Goal: Task Accomplishment & Management: Use online tool/utility

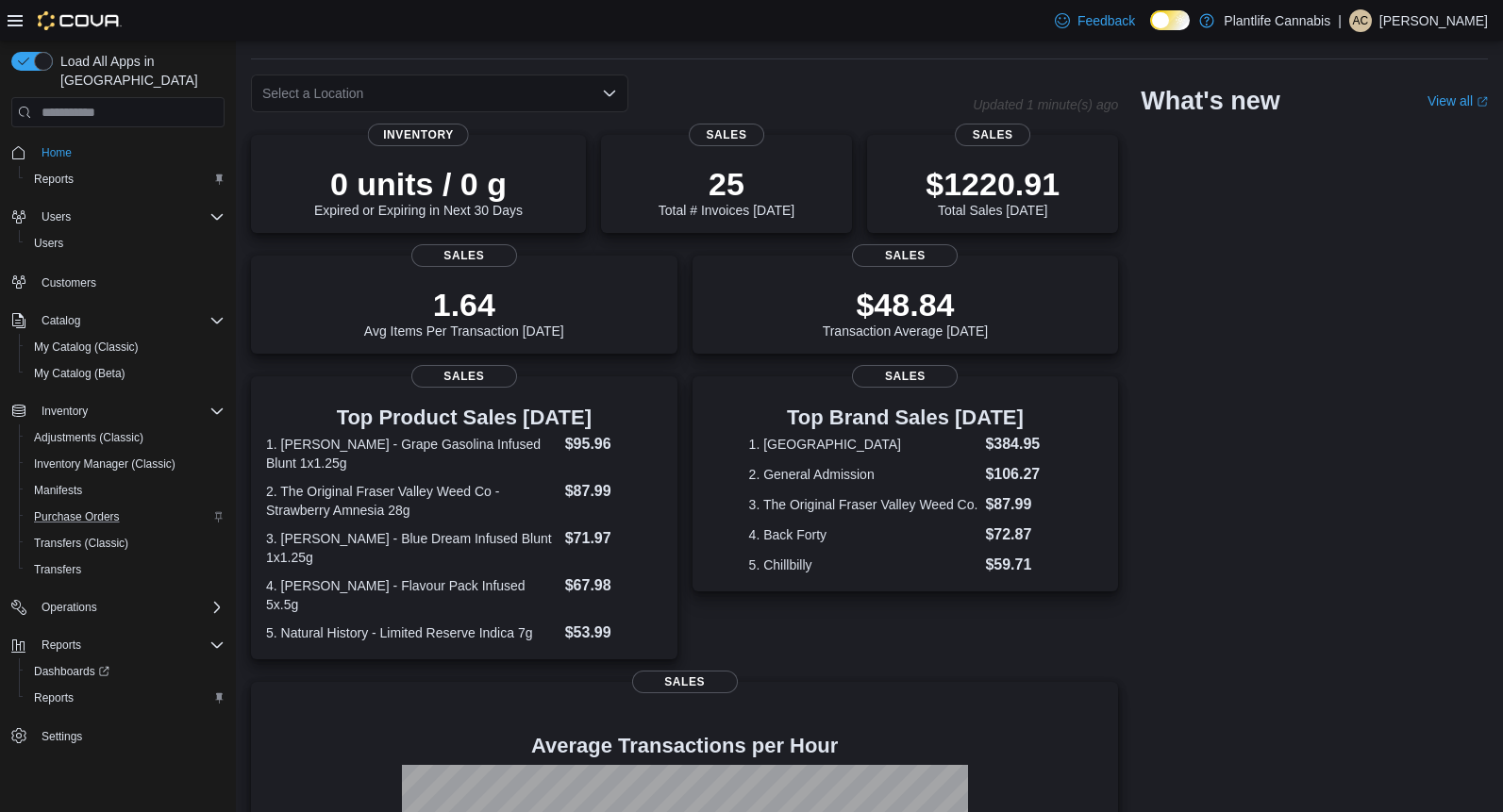
scroll to position [310, 0]
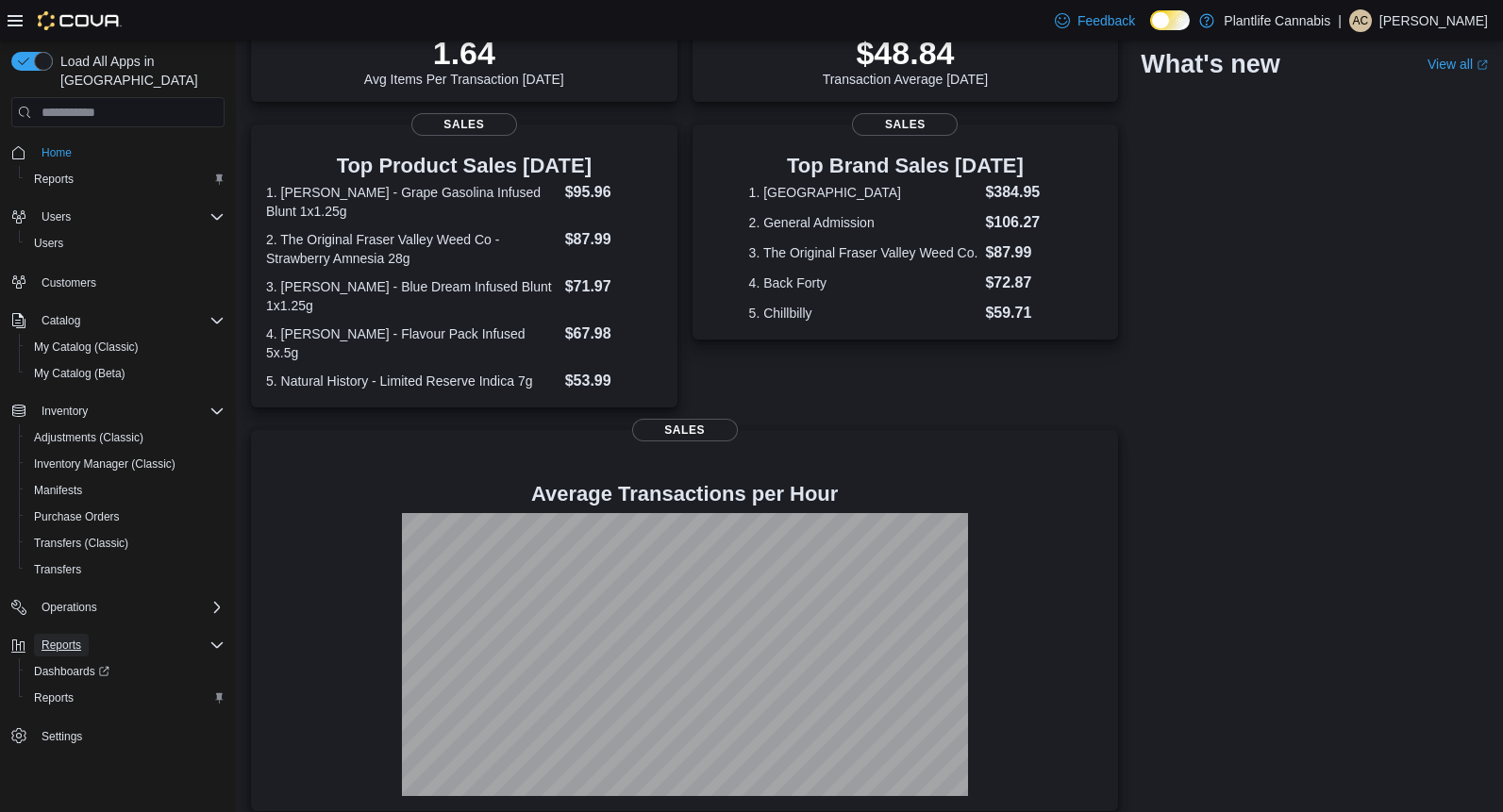
click at [73, 637] on span "Reports" at bounding box center [62, 645] width 40 height 15
click at [81, 687] on link "Reports" at bounding box center [54, 698] width 55 height 23
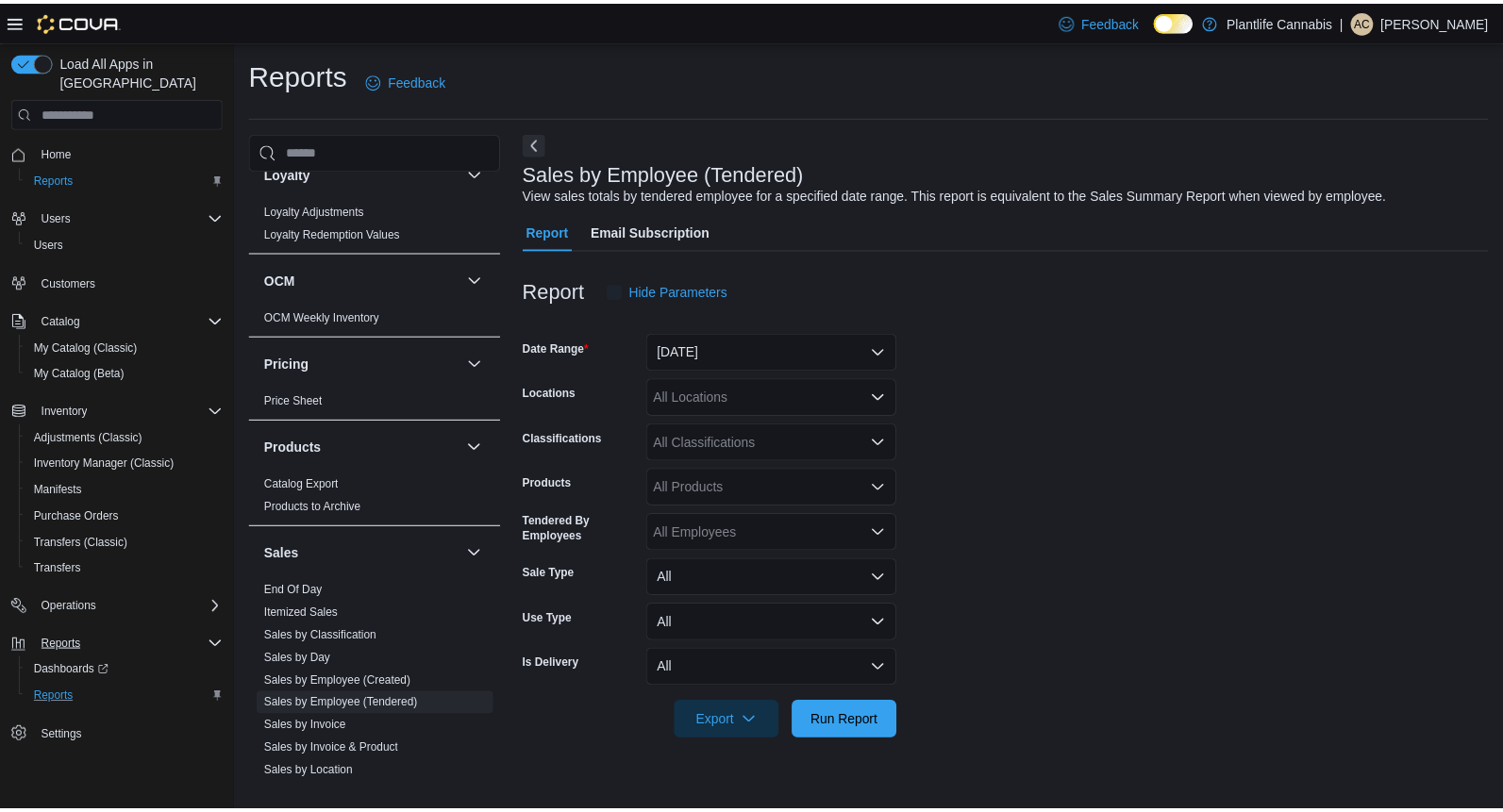
scroll to position [614, 0]
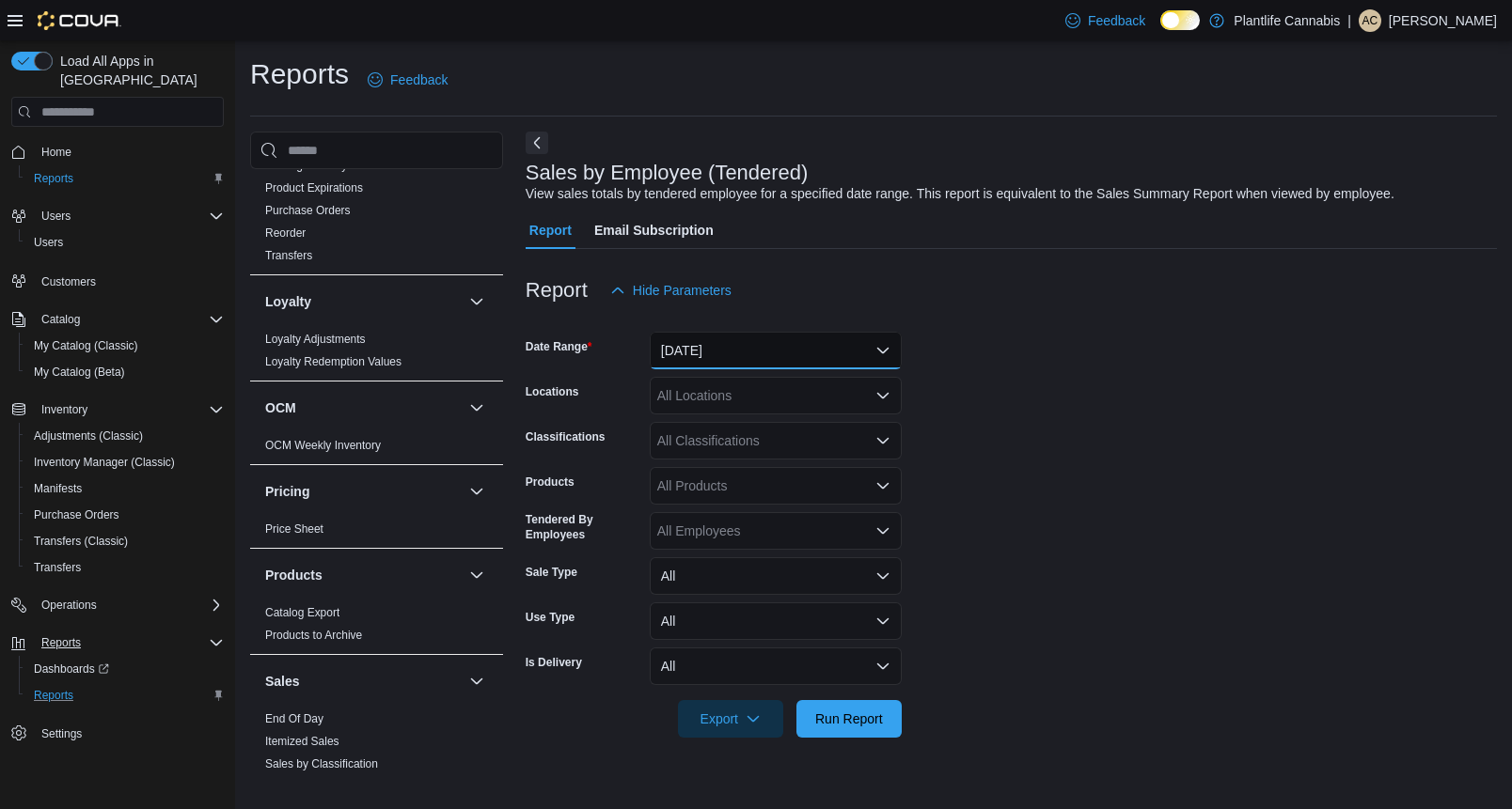
click at [718, 367] on button "[DATE]" at bounding box center [775, 351] width 252 height 38
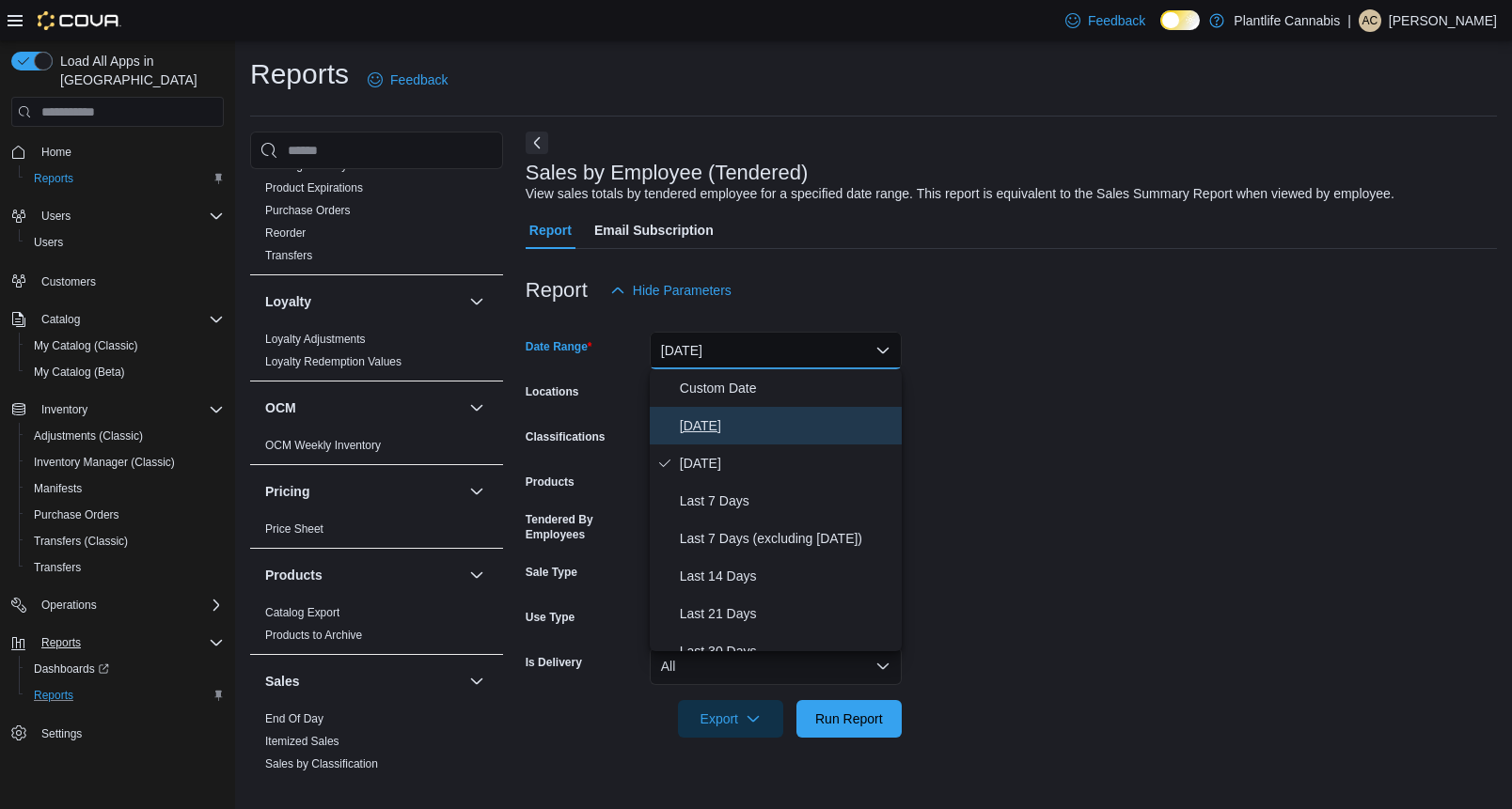
click at [723, 409] on button "[DATE]" at bounding box center [775, 426] width 252 height 38
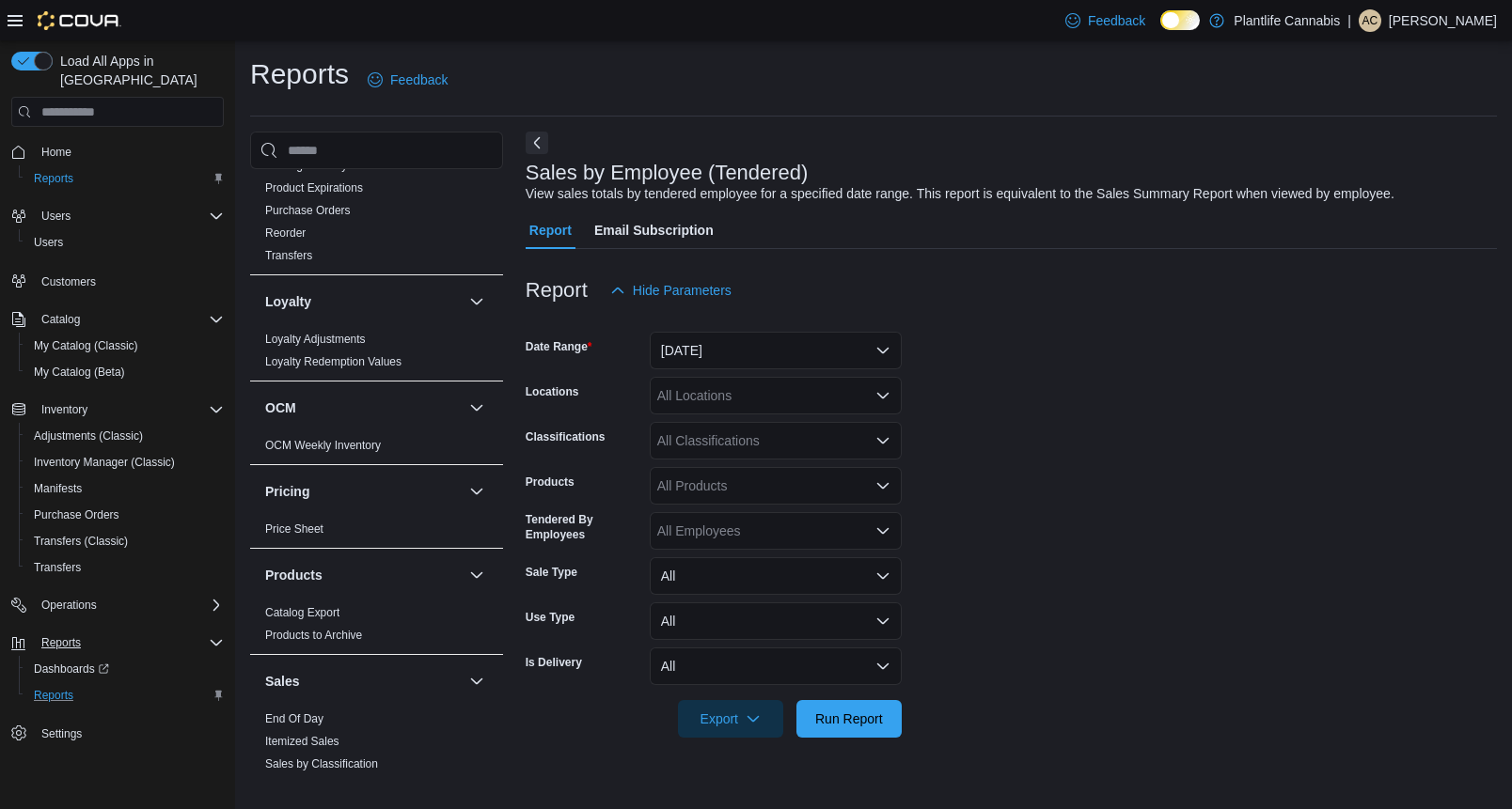
click at [726, 402] on div "All Locations" at bounding box center [775, 396] width 252 height 38
type input "***"
click at [732, 419] on span "[GEOGRAPHIC_DATA][PERSON_NAME] - [GEOGRAPHIC_DATA]" at bounding box center [906, 428] width 394 height 19
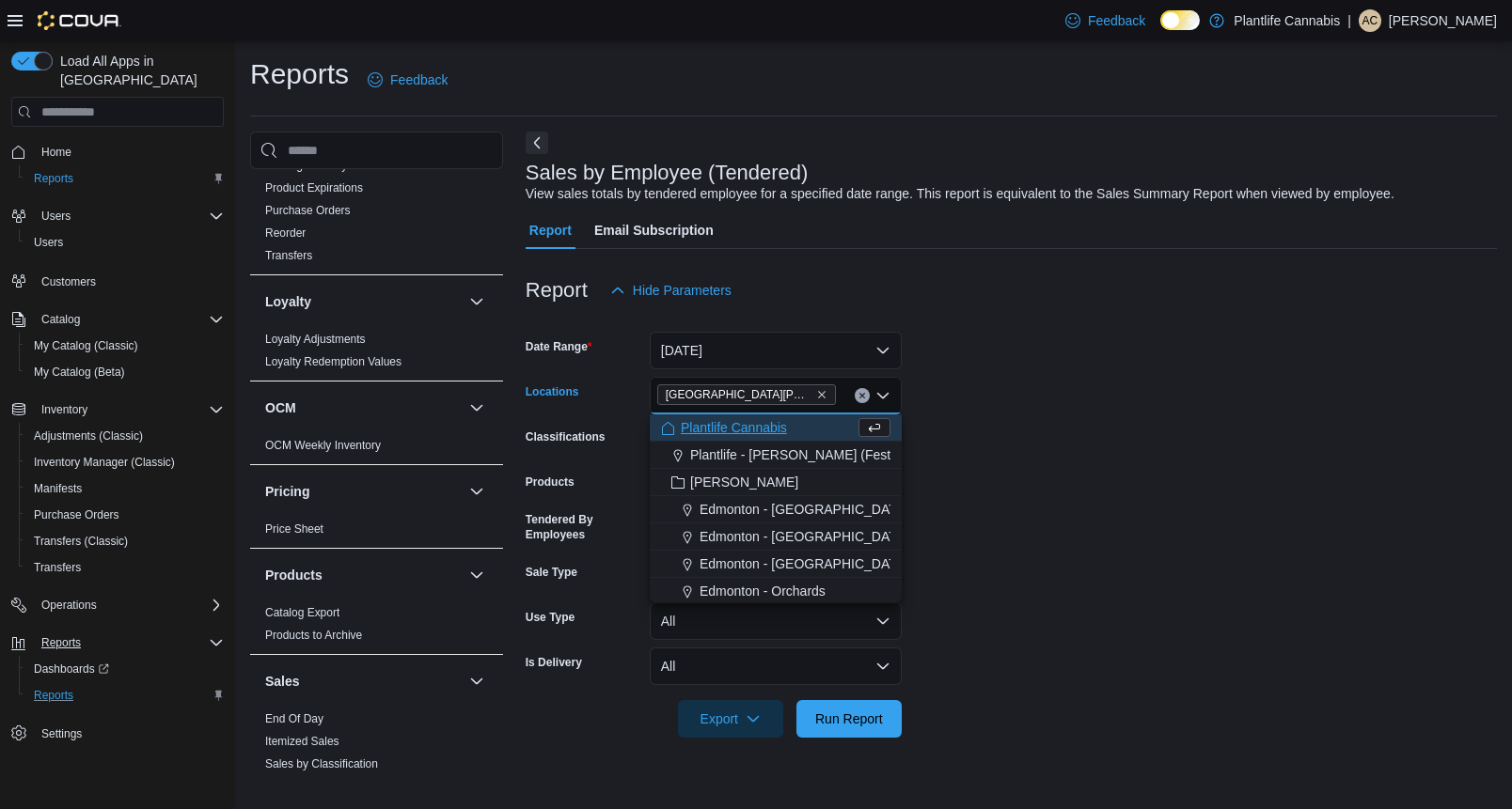
click at [1152, 483] on form "Date Range [DATE] Locations [GEOGRAPHIC_DATA][PERSON_NAME] - [GEOGRAPHIC_DATA] …" at bounding box center [1011, 523] width 971 height 429
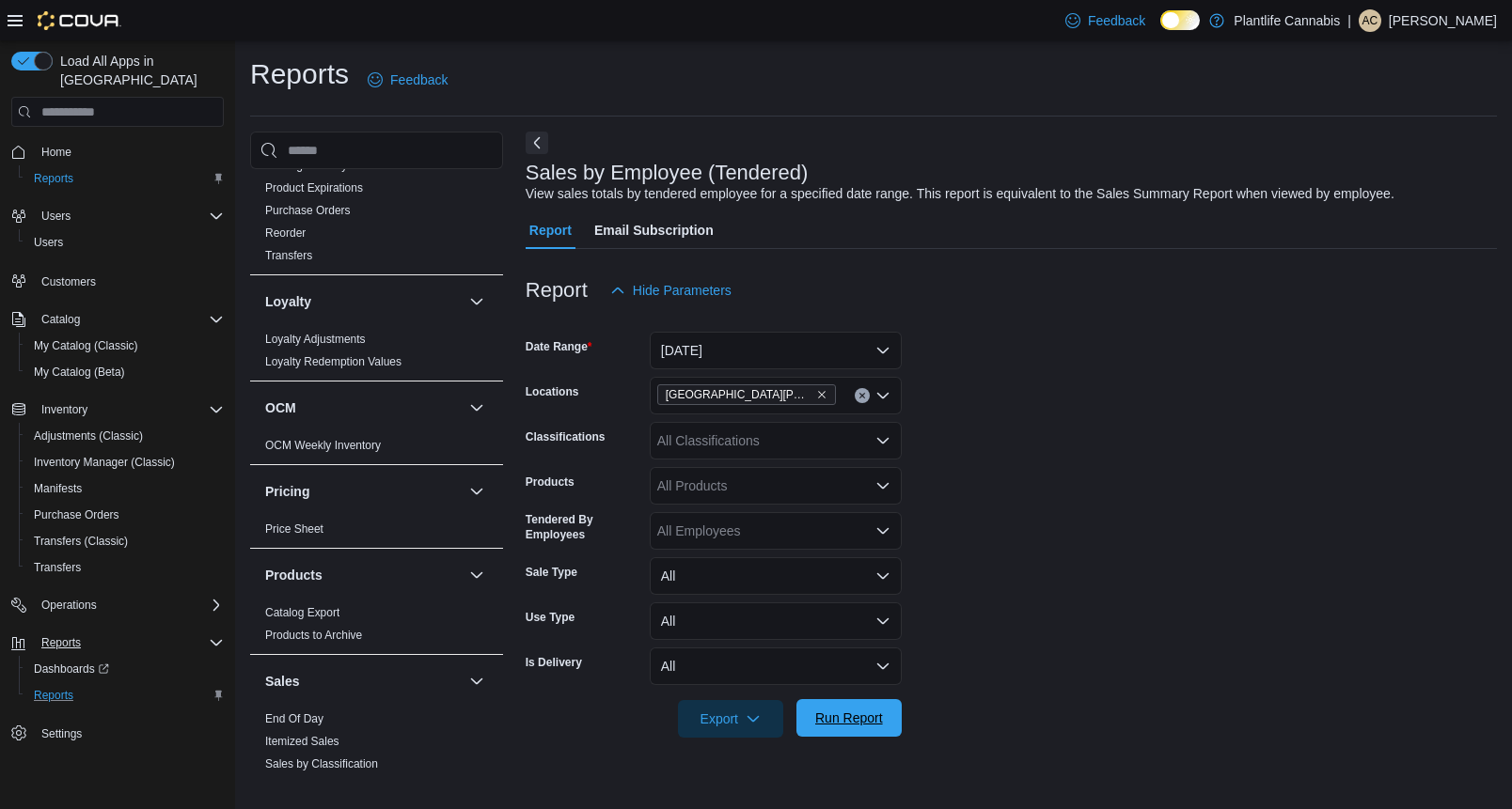
click at [860, 717] on span "Run Report" at bounding box center [849, 718] width 68 height 19
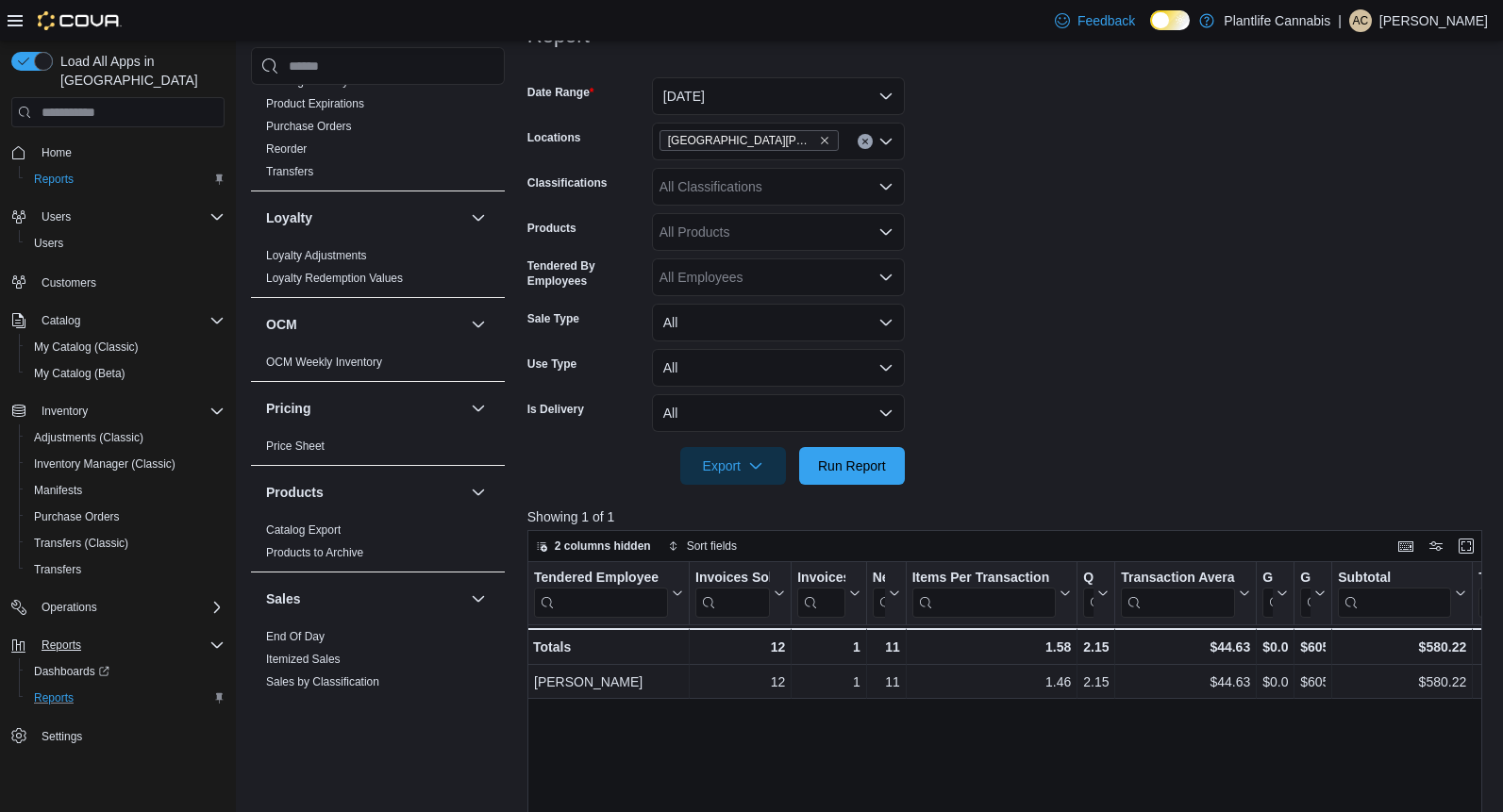
scroll to position [273, 0]
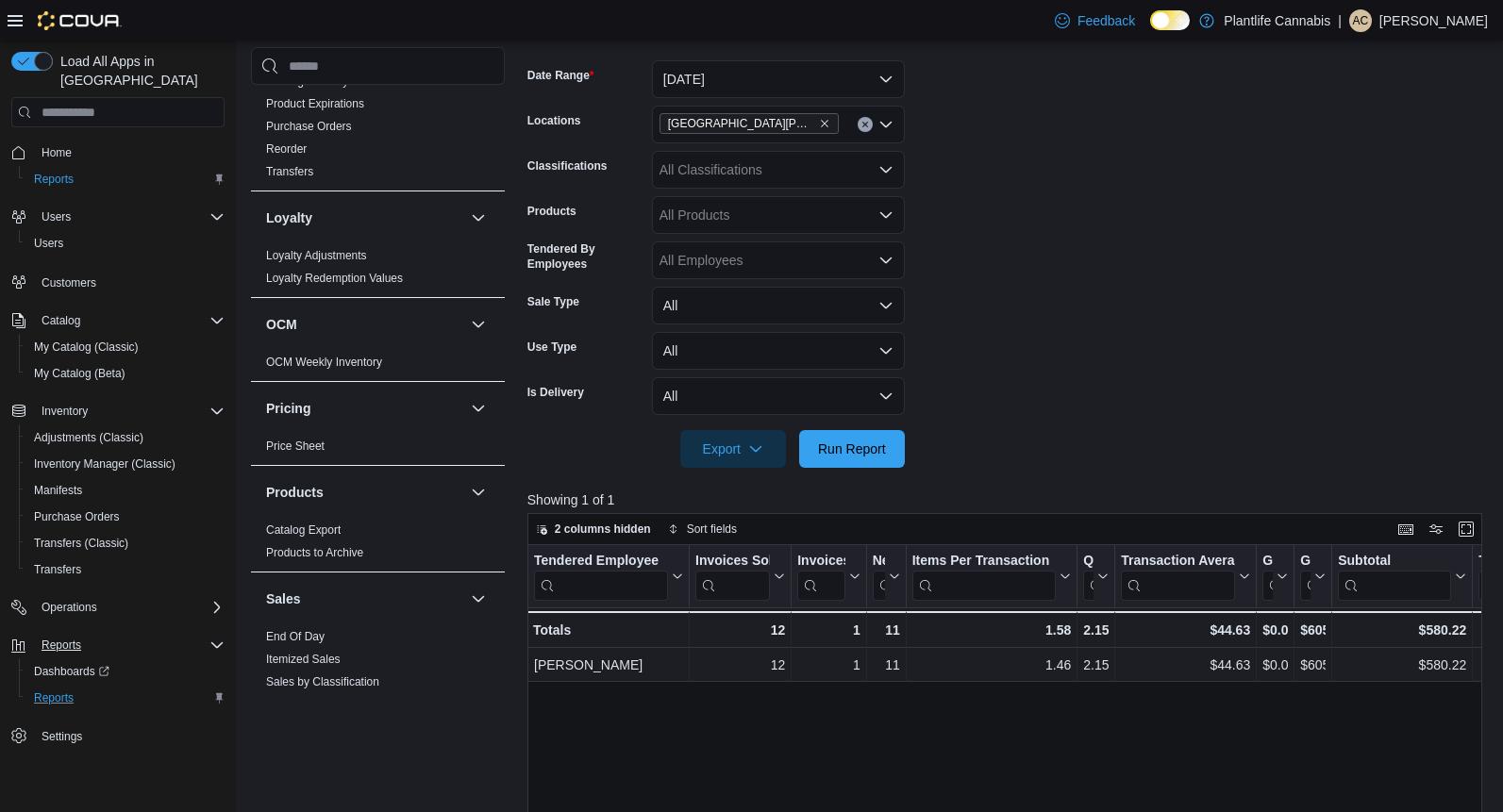
click at [849, 133] on div "[GEOGRAPHIC_DATA][PERSON_NAME] - [GEOGRAPHIC_DATA]" at bounding box center [778, 124] width 253 height 38
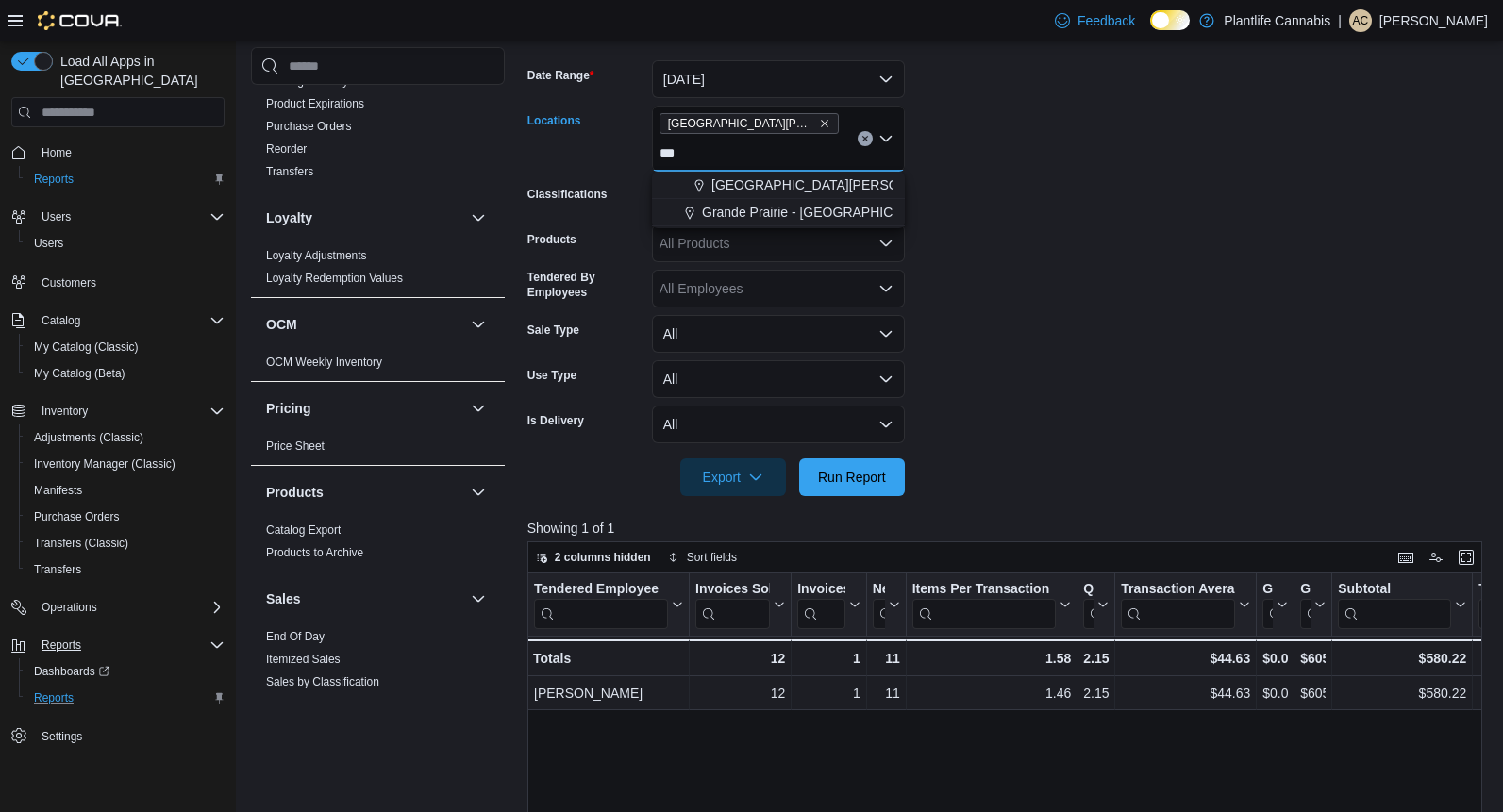
type input "***"
click at [839, 178] on span "[GEOGRAPHIC_DATA][PERSON_NAME][GEOGRAPHIC_DATA]" at bounding box center [904, 185] width 384 height 19
click at [1096, 250] on form "Date Range [DATE] Locations [GEOGRAPHIC_DATA][PERSON_NAME] - [GEOGRAPHIC_DATA] …" at bounding box center [1010, 267] width 965 height 459
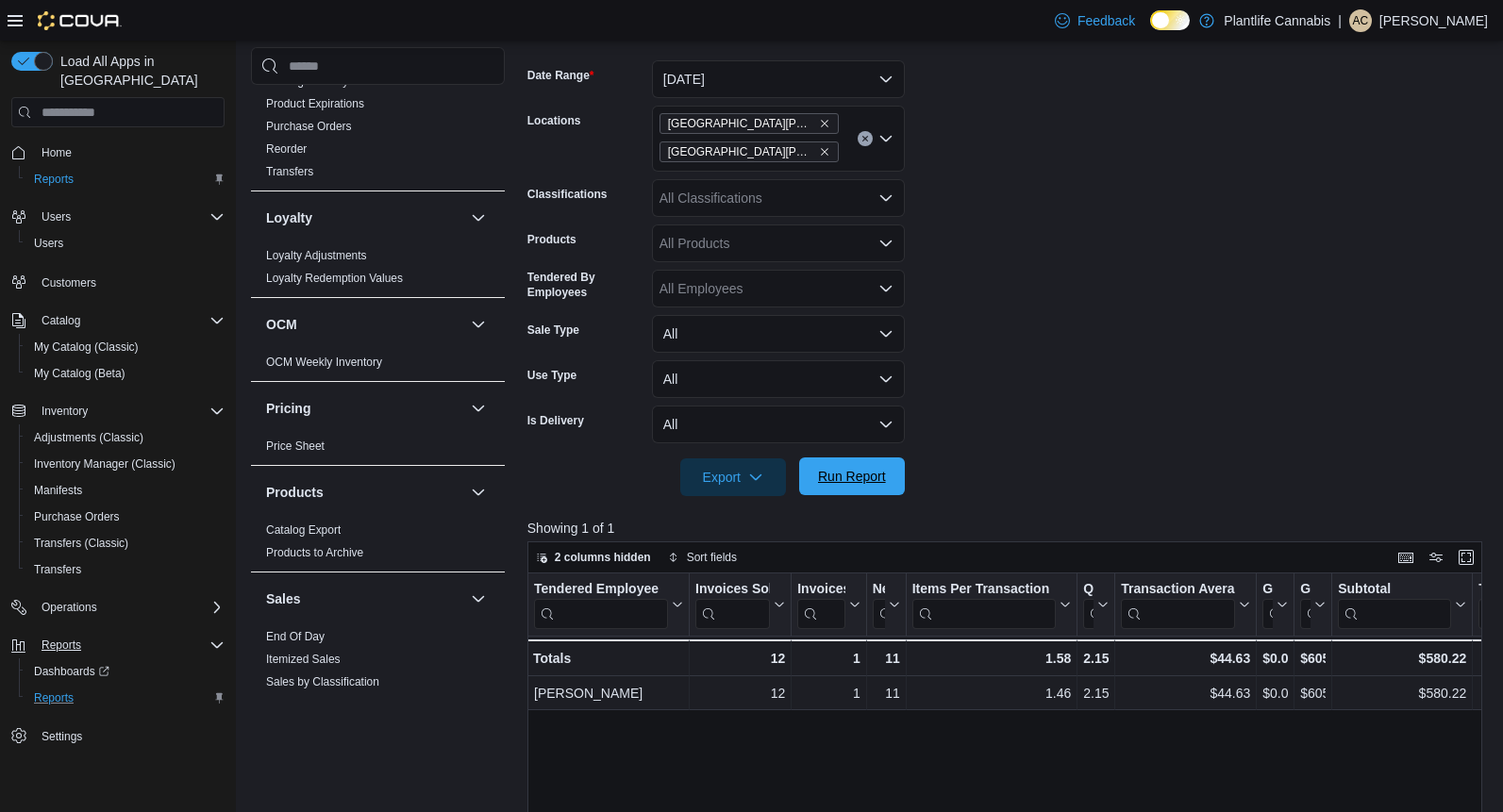
click at [871, 470] on span "Run Report" at bounding box center [852, 477] width 68 height 19
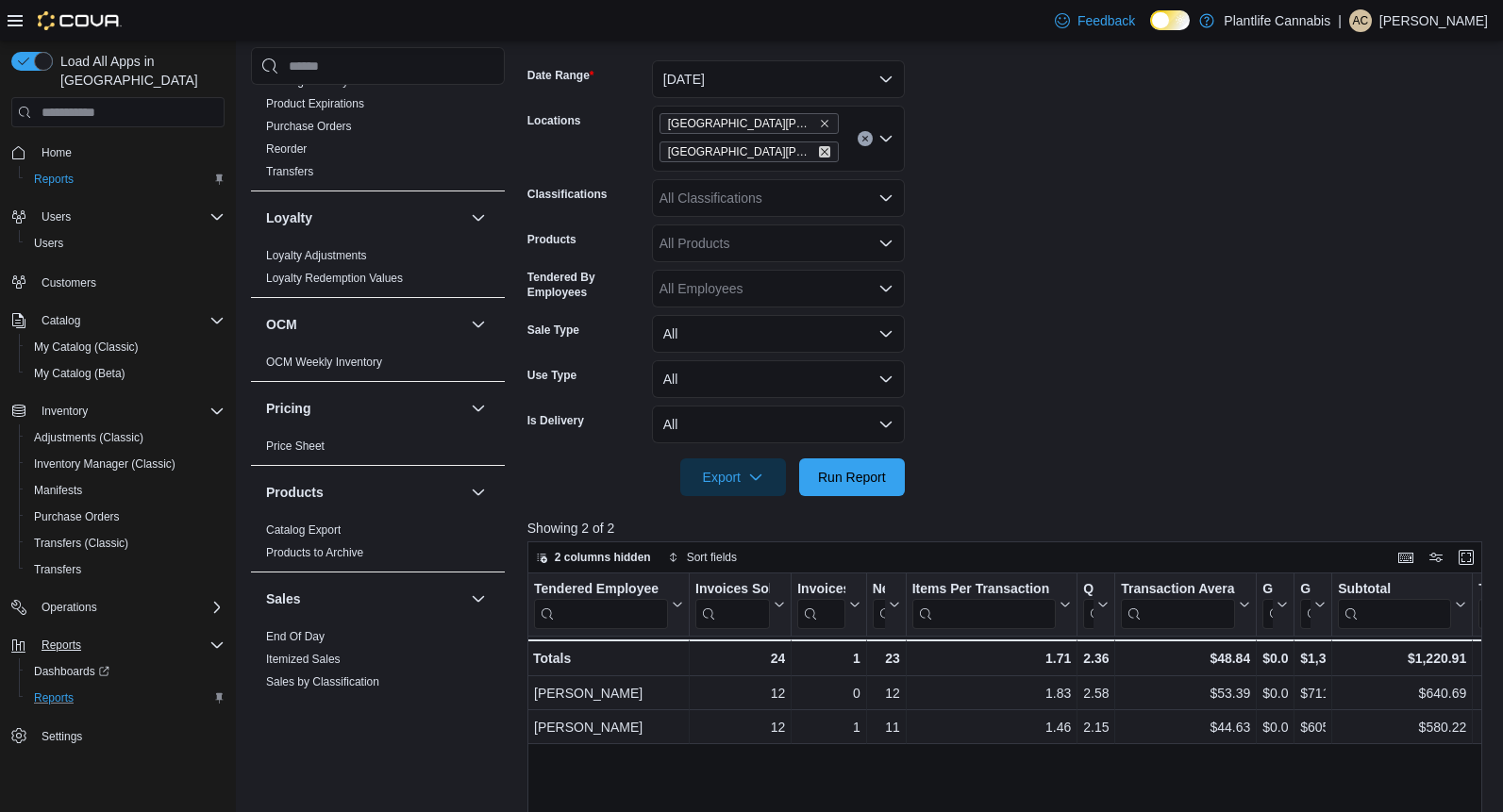
click at [823, 153] on icon "Remove Fort McMurray - Stoney Creek from selection in this group" at bounding box center [825, 152] width 11 height 11
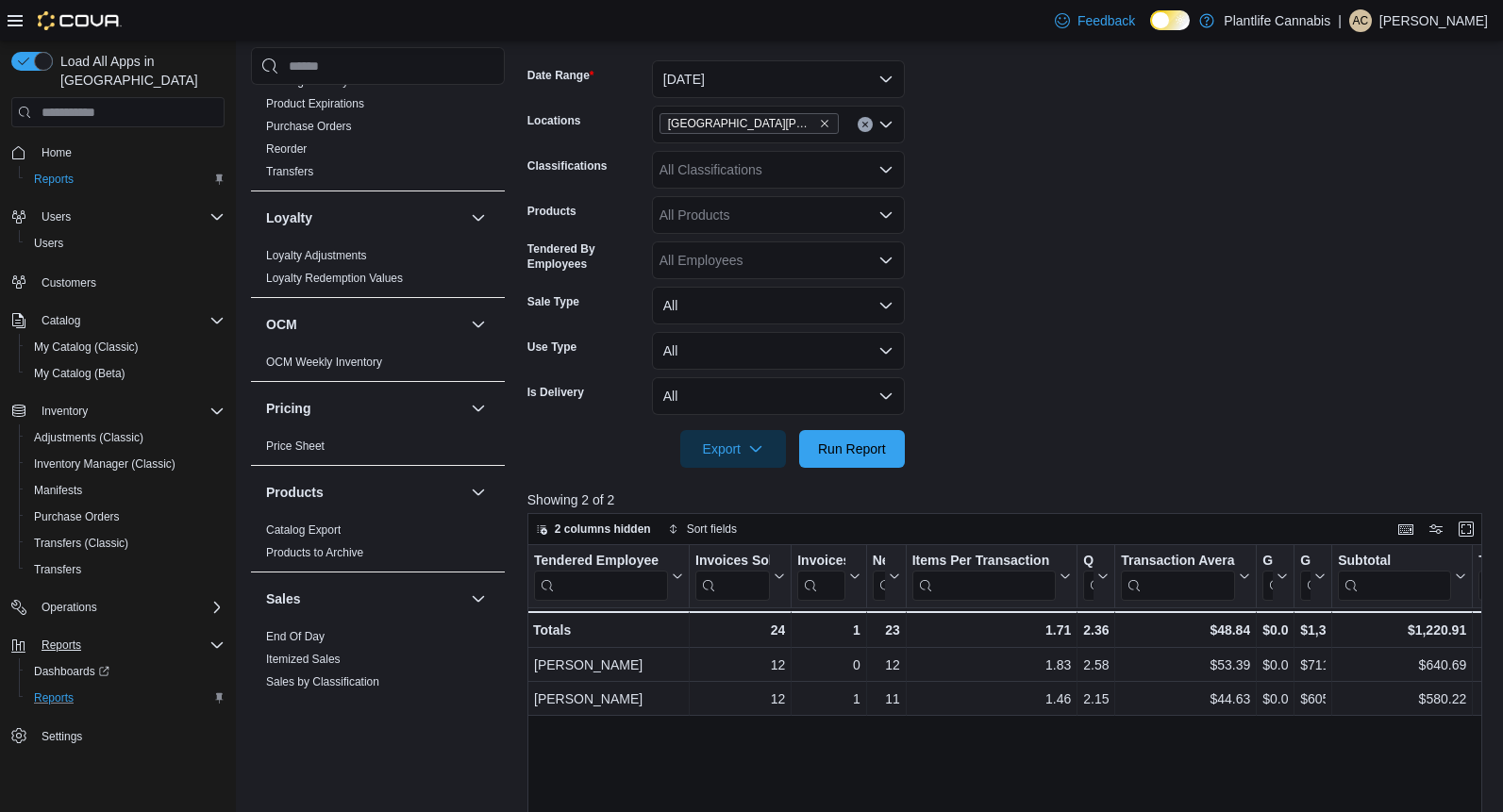
click at [1194, 371] on form "Date Range [DATE] Locations [GEOGRAPHIC_DATA][PERSON_NAME] - Eagle Ridge Classi…" at bounding box center [1010, 253] width 965 height 430
click at [850, 450] on span "Run Report" at bounding box center [852, 448] width 68 height 19
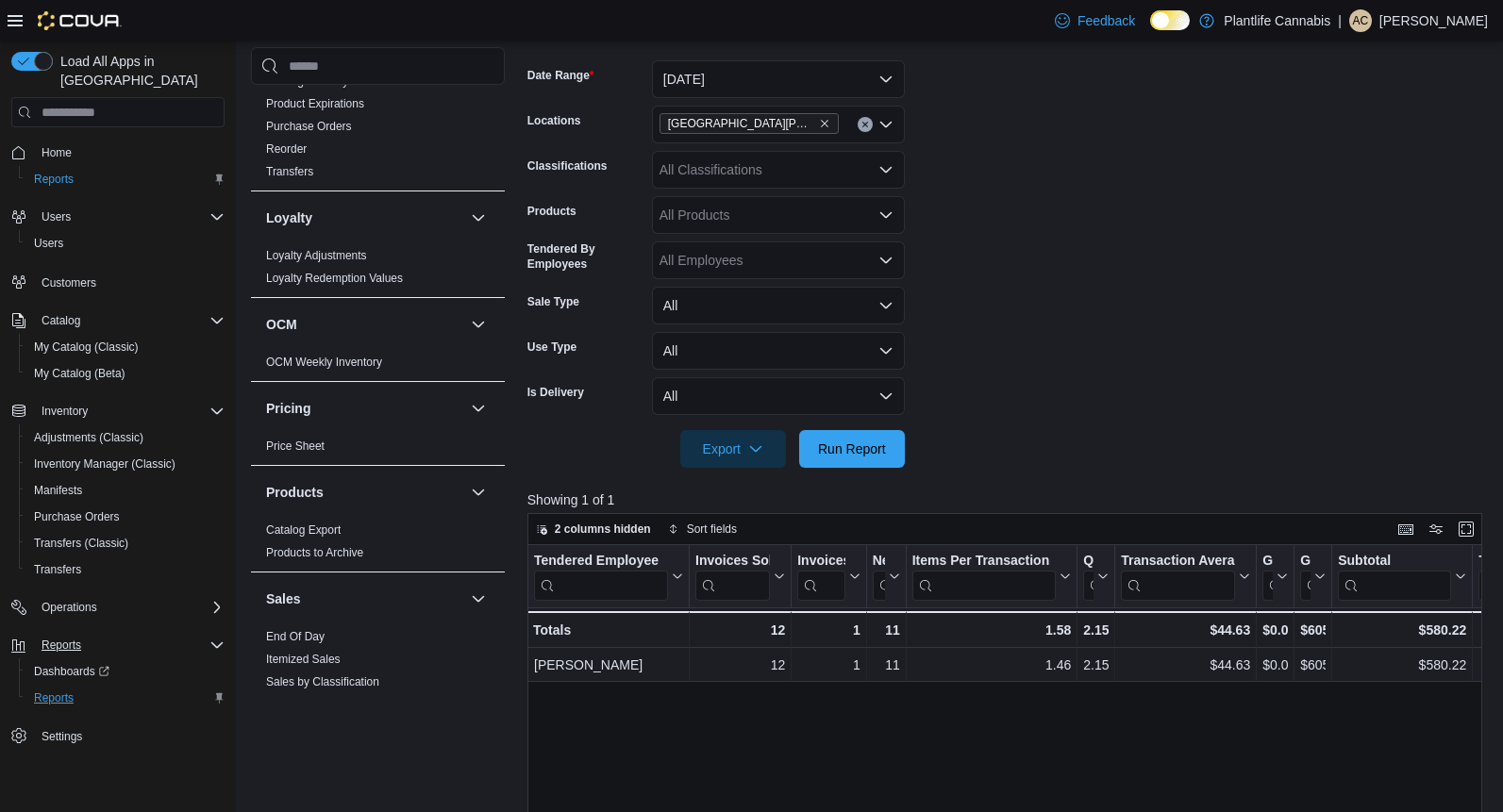
click at [1018, 326] on form "Date Range [DATE] Locations [GEOGRAPHIC_DATA][PERSON_NAME] - Eagle Ridge Classi…" at bounding box center [1010, 253] width 965 height 430
click at [1021, 327] on form "Date Range [DATE] Locations [GEOGRAPHIC_DATA][PERSON_NAME] - Eagle Ridge Classi…" at bounding box center [1010, 253] width 965 height 430
click at [1023, 349] on form "Date Range [DATE] Locations [GEOGRAPHIC_DATA][PERSON_NAME] - Eagle Ridge Classi…" at bounding box center [1010, 253] width 965 height 430
click at [1039, 234] on form "Date Range [DATE] Locations [GEOGRAPHIC_DATA][PERSON_NAME] - Eagle Ridge Classi…" at bounding box center [1010, 253] width 965 height 430
click at [1036, 234] on form "Date Range [DATE] Locations [GEOGRAPHIC_DATA][PERSON_NAME] - Eagle Ridge Classi…" at bounding box center [1010, 253] width 965 height 430
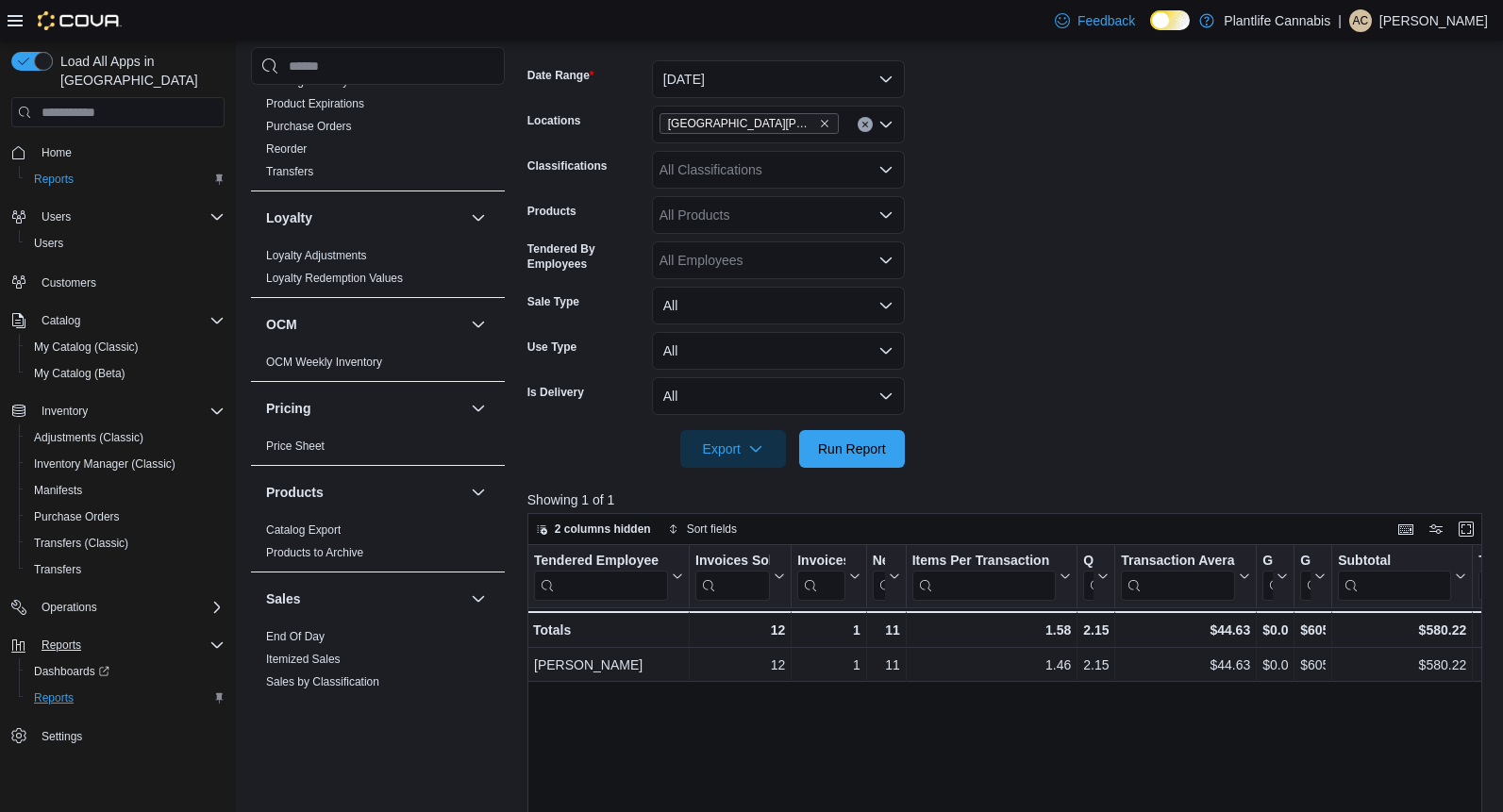
click at [1024, 174] on form "Date Range [DATE] Locations [GEOGRAPHIC_DATA][PERSON_NAME] - Eagle Ridge Classi…" at bounding box center [1010, 253] width 965 height 430
drag, startPoint x: 1019, startPoint y: 176, endPoint x: 1003, endPoint y: 207, distance: 34.9
click at [1018, 176] on form "Date Range [DATE] Locations [GEOGRAPHIC_DATA][PERSON_NAME] - Eagle Ridge Classi…" at bounding box center [1010, 253] width 965 height 430
click at [846, 445] on span "Run Report" at bounding box center [852, 448] width 68 height 19
click at [807, 457] on button "Run Report" at bounding box center [851, 448] width 105 height 38
